Goal: Obtain resource: Download file/media

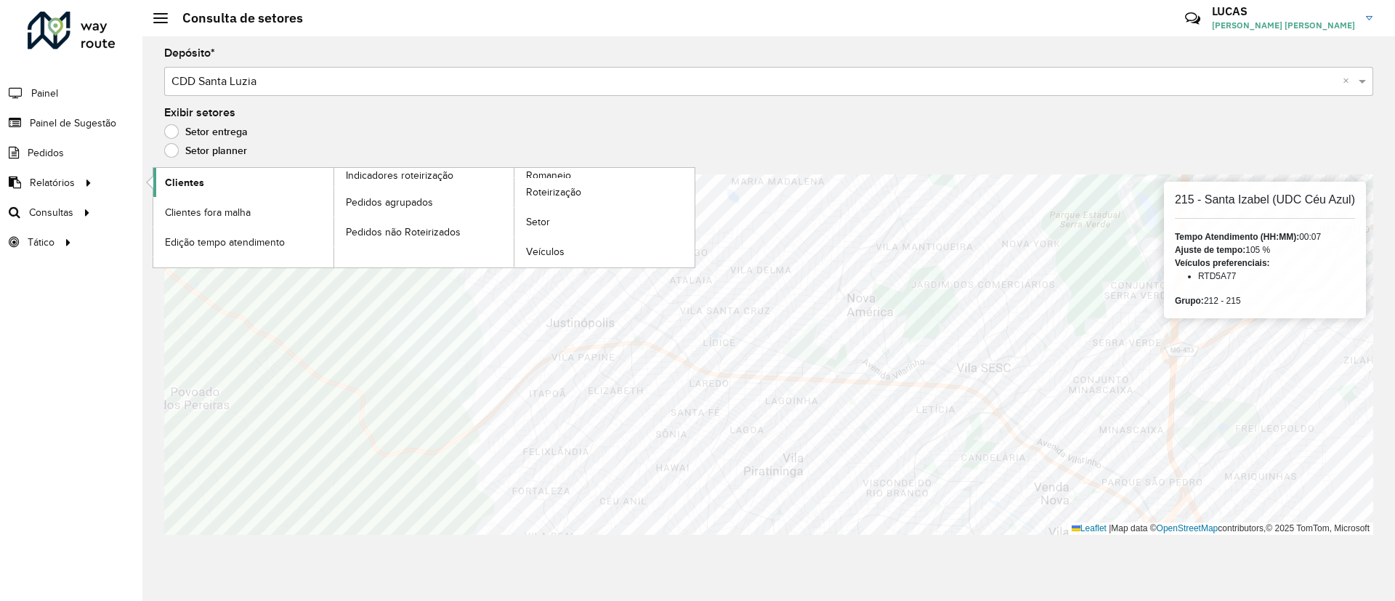
click at [166, 178] on span "Clientes" at bounding box center [184, 182] width 39 height 15
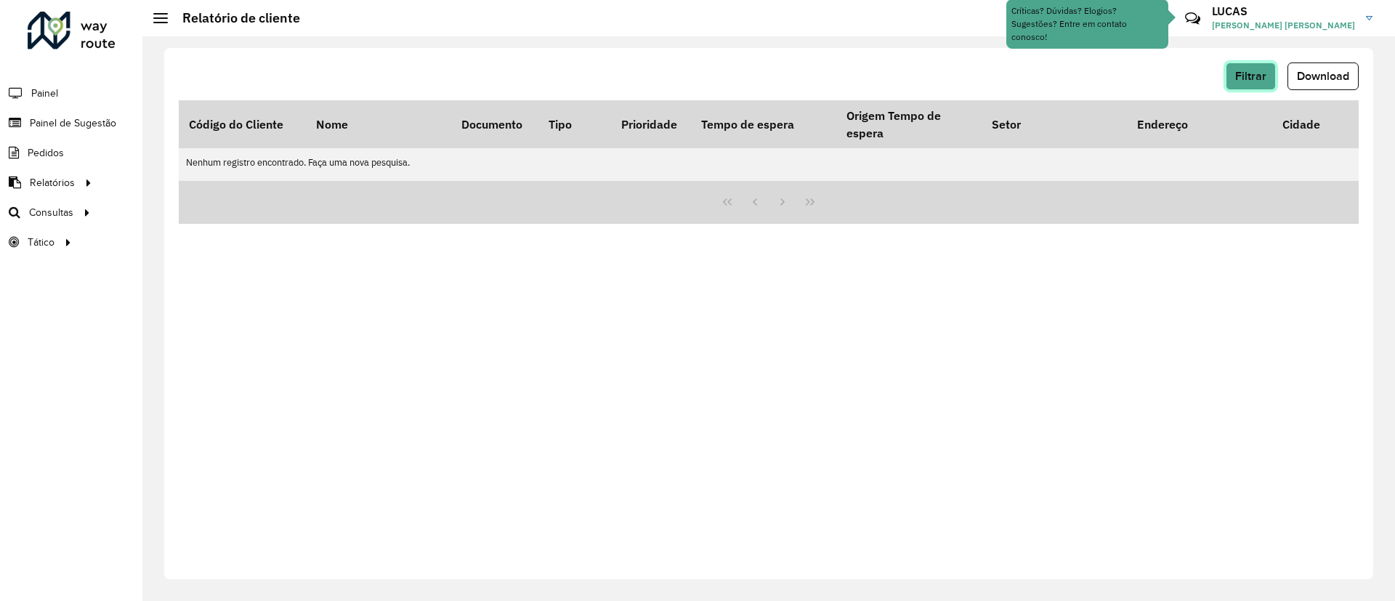
click at [1230, 73] on button "Filtrar" at bounding box center [1250, 76] width 50 height 28
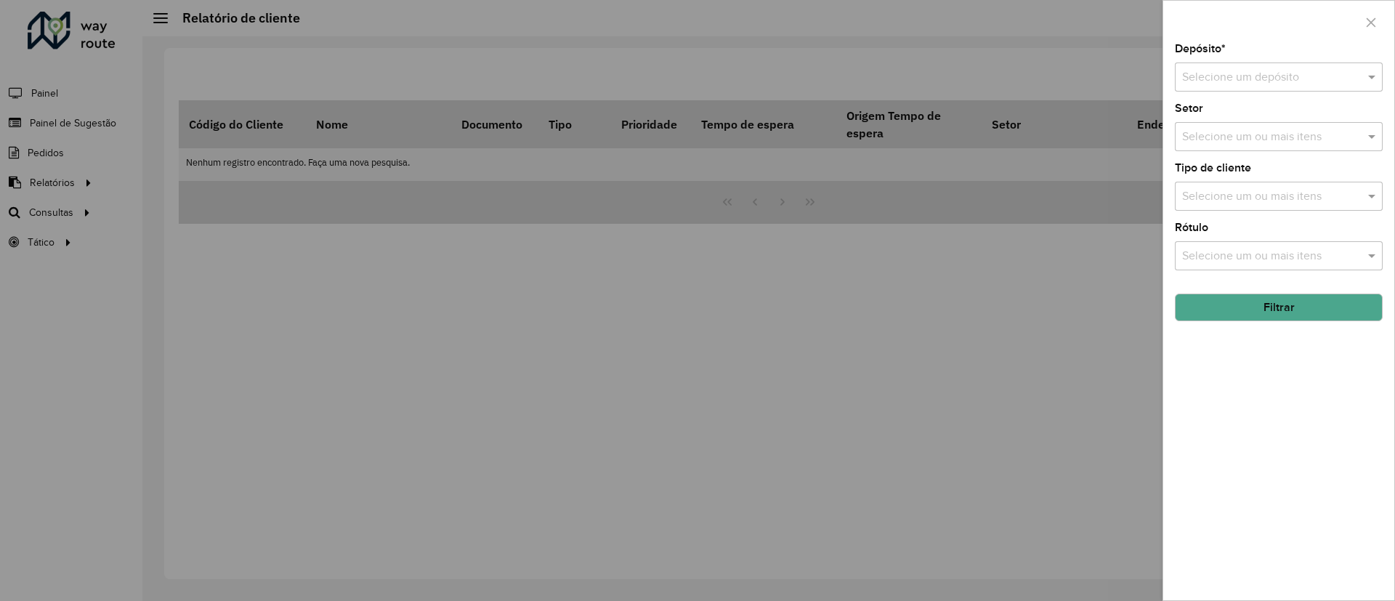
click at [1241, 94] on div "Depósito * Selecione um depósito Setor Selecione um ou mais itens Tipo de clien…" at bounding box center [1278, 322] width 231 height 556
click at [1236, 89] on div "Selecione um depósito" at bounding box center [1279, 76] width 208 height 29
click at [1189, 127] on div "CDD Santa Luzia" at bounding box center [1278, 119] width 206 height 25
click at [1295, 295] on button "Filtrar" at bounding box center [1279, 307] width 208 height 28
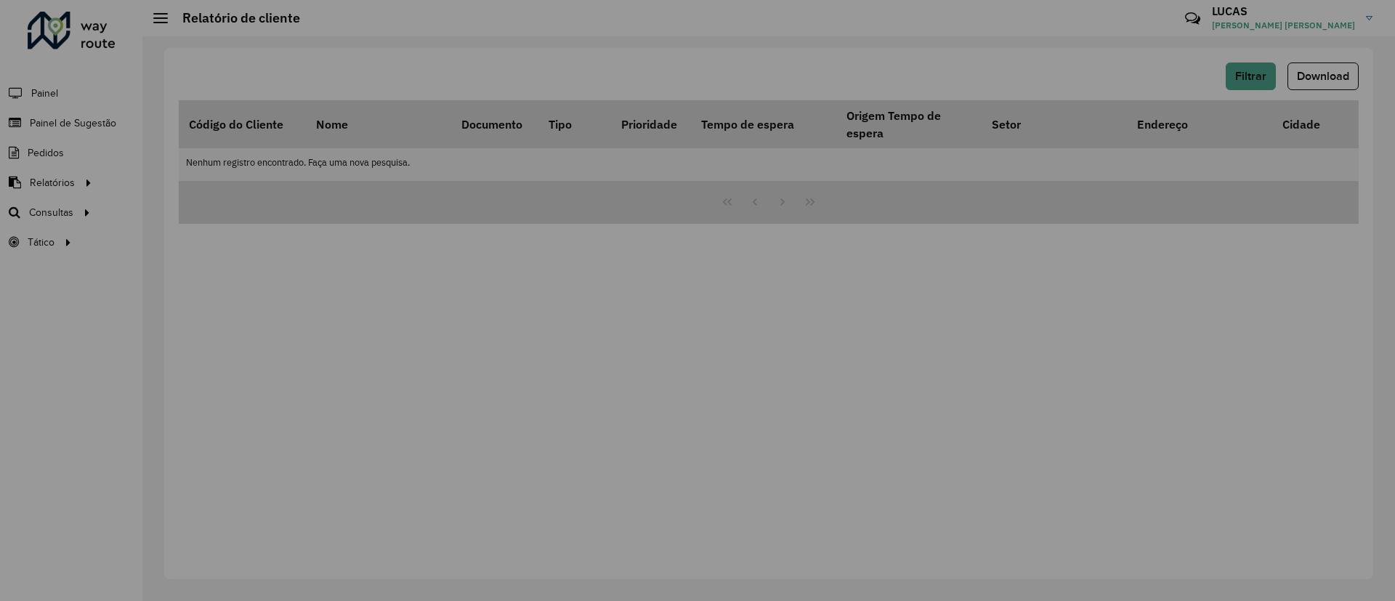
click at [0, 0] on div "Aguarde..." at bounding box center [0, 0] width 0 height 0
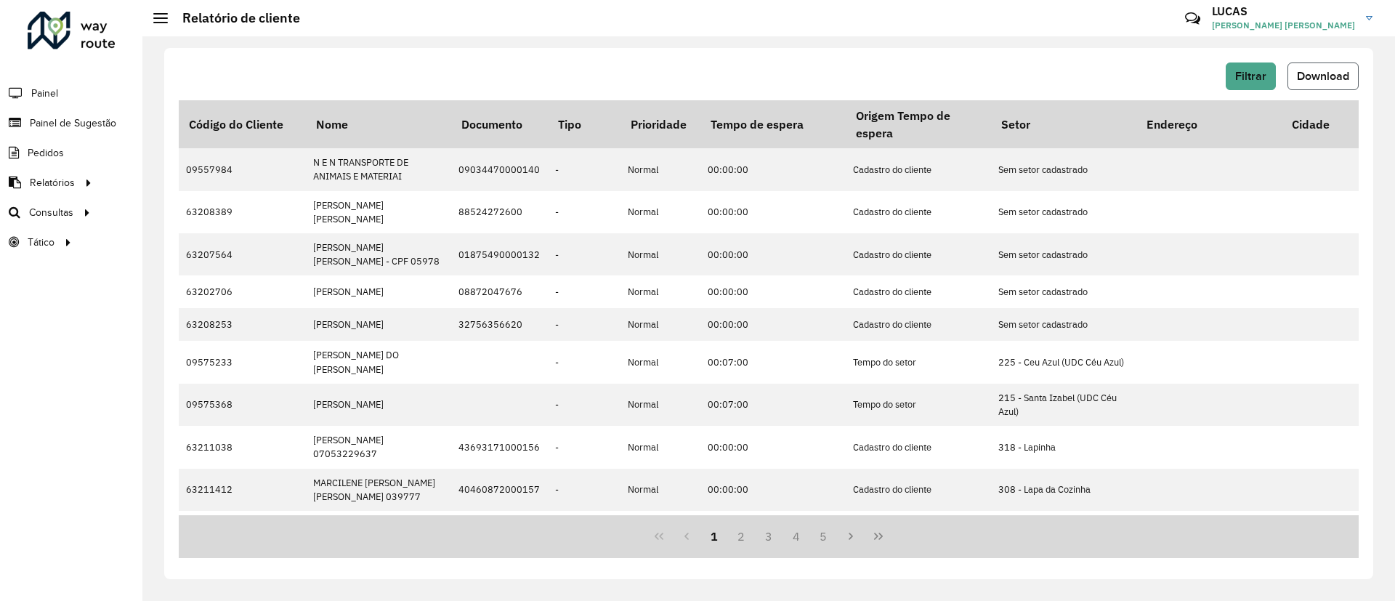
click at [1320, 82] on button "Download" at bounding box center [1322, 76] width 71 height 28
